Goal: Task Accomplishment & Management: Complete application form

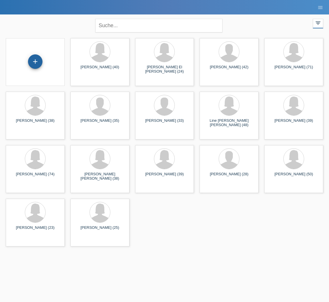
click at [36, 63] on div "+" at bounding box center [35, 61] width 14 height 14
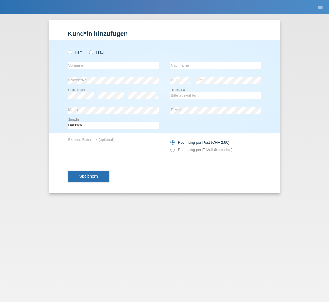
click at [88, 49] on icon at bounding box center [88, 49] width 0 height 0
click at [91, 53] on input "Frau" at bounding box center [91, 52] width 4 height 4
radio input "true"
click at [91, 63] on input "text" at bounding box center [113, 65] width 91 height 7
type input "Denise"
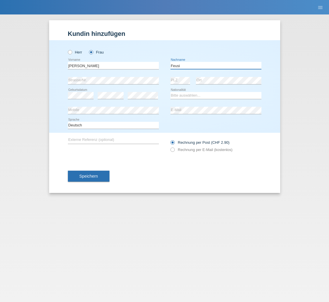
type input "Feusi"
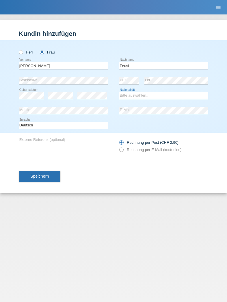
select select "CH"
click at [119, 147] on icon at bounding box center [119, 147] width 0 height 0
click at [123, 150] on input "Rechnung per E-Mail (kostenlos)" at bounding box center [121, 150] width 4 height 7
radio input "true"
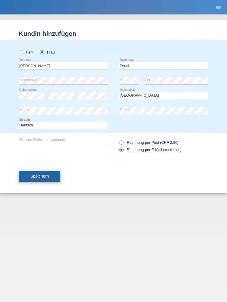
click at [50, 180] on button "Speichern" at bounding box center [40, 176] width 42 height 11
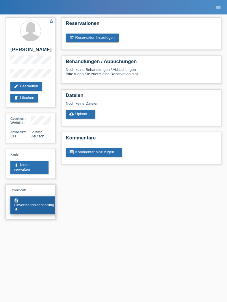
click at [42, 204] on link "description Einverständniserklärung get_app" at bounding box center [34, 205] width 48 height 18
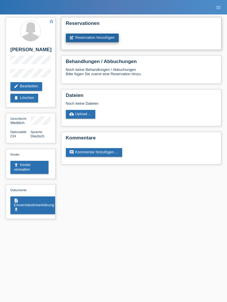
click at [101, 38] on link "post_add Reservation hinzufügen" at bounding box center [92, 38] width 53 height 9
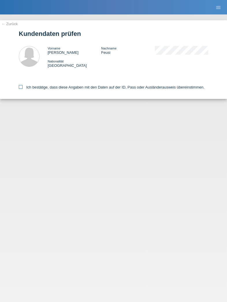
click at [19, 86] on icon at bounding box center [21, 87] width 4 height 4
click at [19, 86] on input "Ich bestätige, dass diese Angaben mit den Daten auf der ID, Pass oder Ausländer…" at bounding box center [21, 87] width 4 height 4
checkbox input "true"
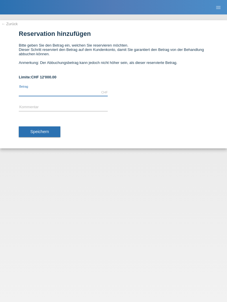
click at [38, 93] on input "text" at bounding box center [63, 92] width 89 height 7
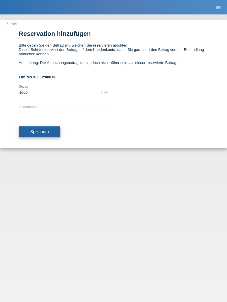
type input "1000.00"
click at [35, 128] on button "Speichern" at bounding box center [40, 131] width 42 height 11
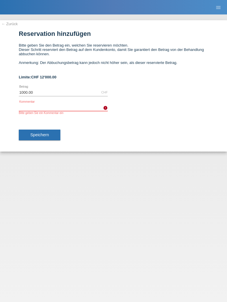
click at [51, 109] on input "text" at bounding box center [63, 107] width 89 height 7
type input "H"
type input "[PERSON_NAME] Filler"
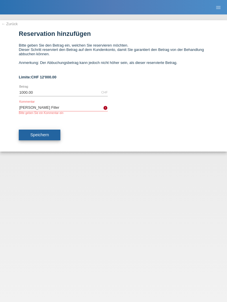
click at [45, 134] on span "Speichern" at bounding box center [39, 134] width 18 height 5
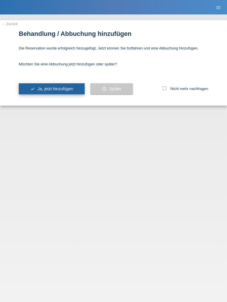
click at [74, 93] on button "check Ja, jetzt hinzufügen" at bounding box center [52, 88] width 66 height 11
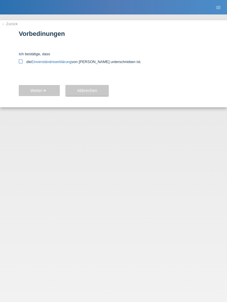
click at [20, 62] on icon at bounding box center [21, 62] width 4 height 4
click at [20, 62] on input "die Einverständniserklärung von der Kundin unterschrieben ist." at bounding box center [21, 62] width 4 height 4
checkbox input "true"
click at [54, 89] on button "Weiter arrow_forward" at bounding box center [39, 90] width 41 height 11
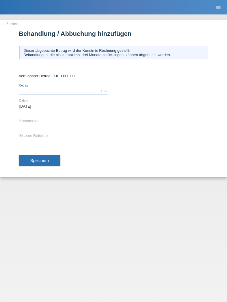
click at [51, 91] on input "text" at bounding box center [63, 91] width 89 height 7
type input "1000.00"
click at [50, 120] on input "text" at bounding box center [63, 121] width 89 height 7
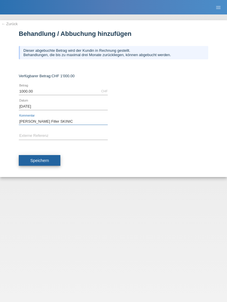
type input "[PERSON_NAME] Filler SKINIC"
click at [40, 155] on button "Speichern" at bounding box center [40, 160] width 42 height 11
